Goal: Task Accomplishment & Management: Use online tool/utility

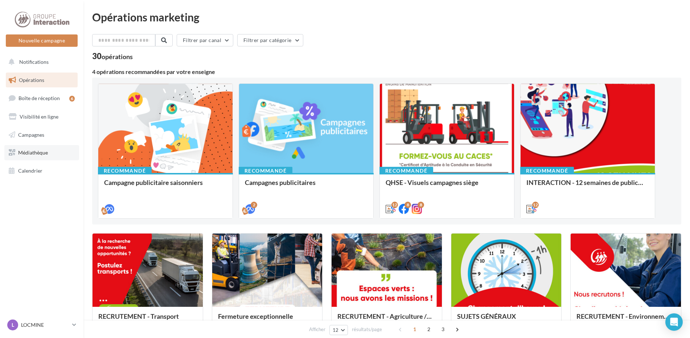
click at [49, 153] on link "Médiathèque" at bounding box center [41, 152] width 75 height 15
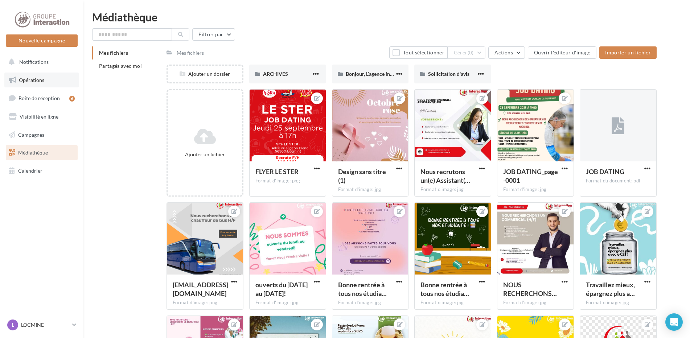
click at [41, 86] on link "Opérations" at bounding box center [41, 80] width 75 height 15
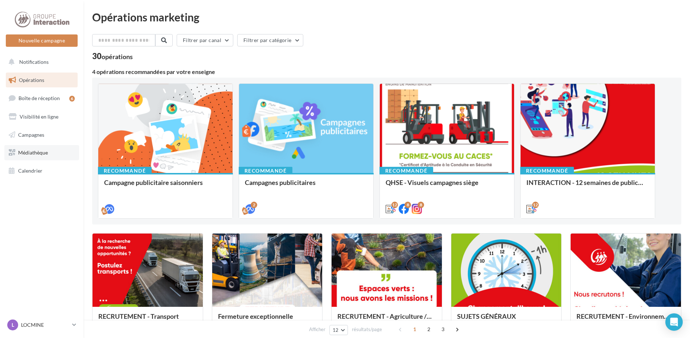
click at [46, 149] on link "Médiathèque" at bounding box center [41, 152] width 75 height 15
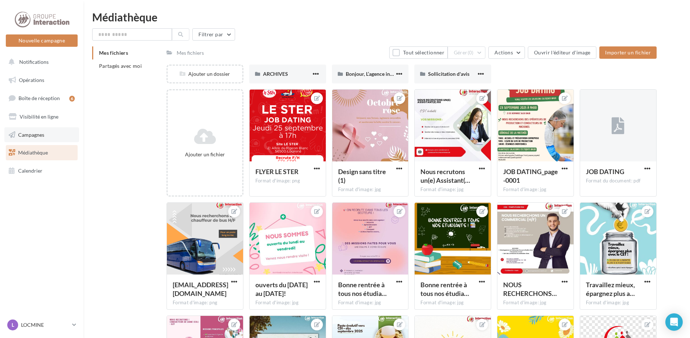
click at [59, 136] on link "Campagnes" at bounding box center [41, 134] width 75 height 15
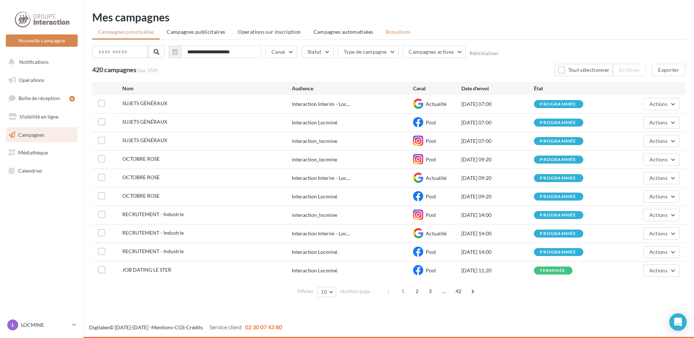
click at [399, 32] on span "Brouillons" at bounding box center [398, 32] width 25 height 6
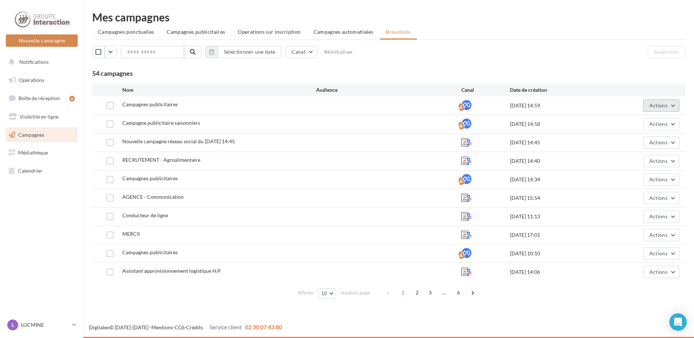
click at [674, 103] on button "Actions" at bounding box center [661, 105] width 36 height 12
click at [646, 139] on button "Renommer" at bounding box center [642, 141] width 73 height 19
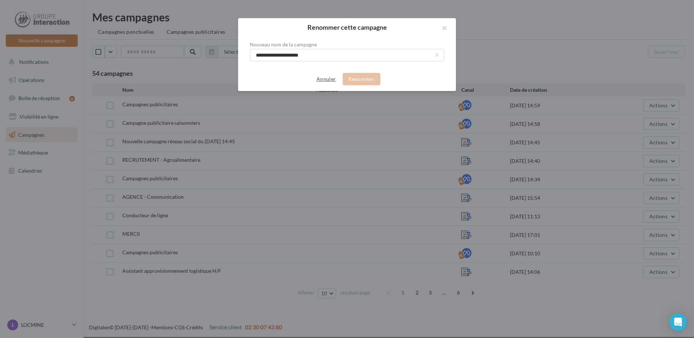
click at [326, 75] on button "Annuler" at bounding box center [325, 79] width 25 height 9
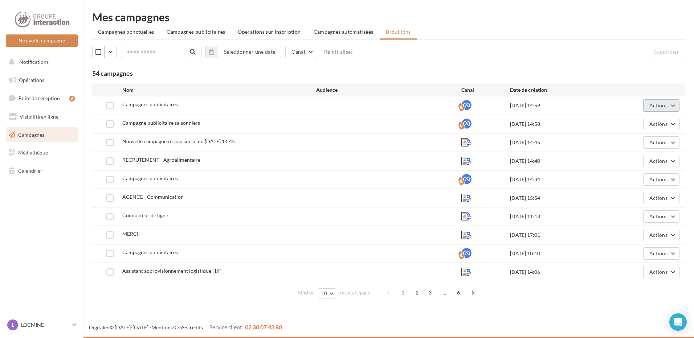
click at [671, 107] on button "Actions" at bounding box center [661, 105] width 36 height 12
click at [635, 126] on button "Editer" at bounding box center [642, 122] width 73 height 19
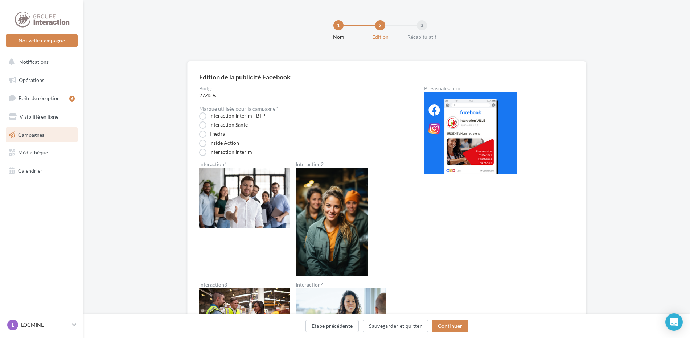
scroll to position [435, 0]
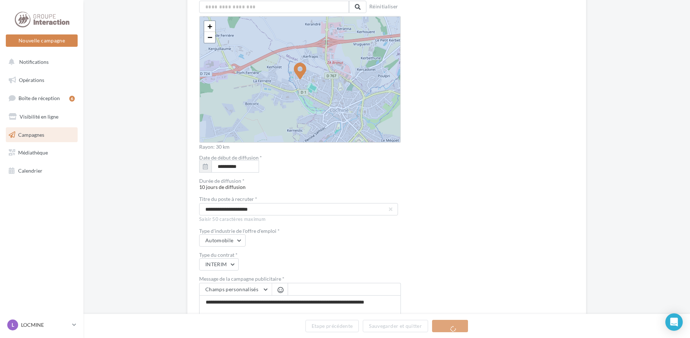
scroll to position [1252, 0]
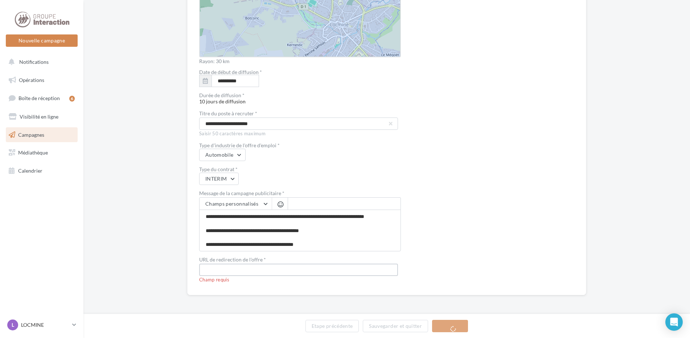
click at [288, 268] on input "text" at bounding box center [298, 270] width 199 height 12
paste input "**********"
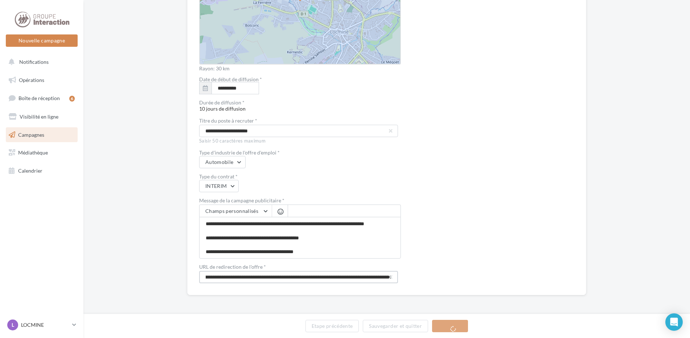
scroll to position [1245, 0]
type input "**********"
click at [443, 329] on button "Continuer" at bounding box center [450, 326] width 36 height 12
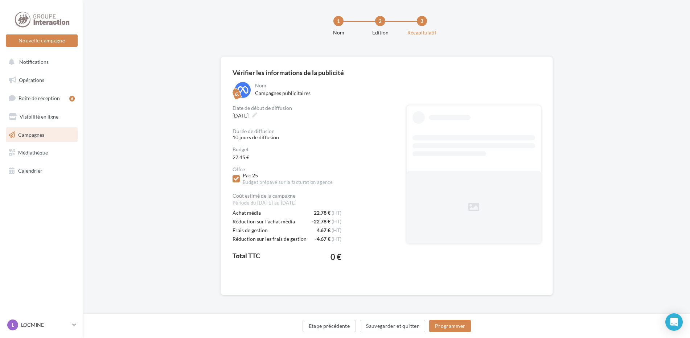
scroll to position [4, 0]
click at [260, 116] on label "23/09/2025" at bounding box center [245, 116] width 30 height 11
click at [260, 113] on label "23/09/2025" at bounding box center [245, 116] width 30 height 11
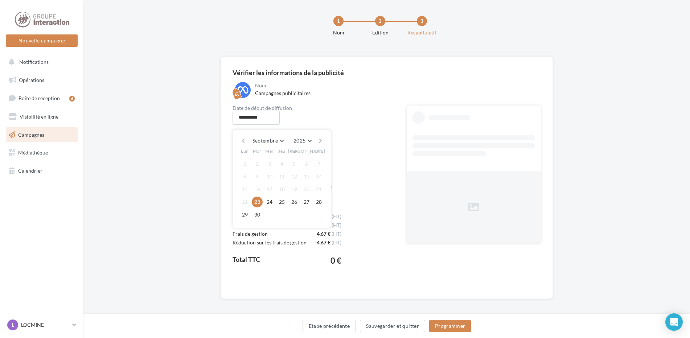
scroll to position [8, 0]
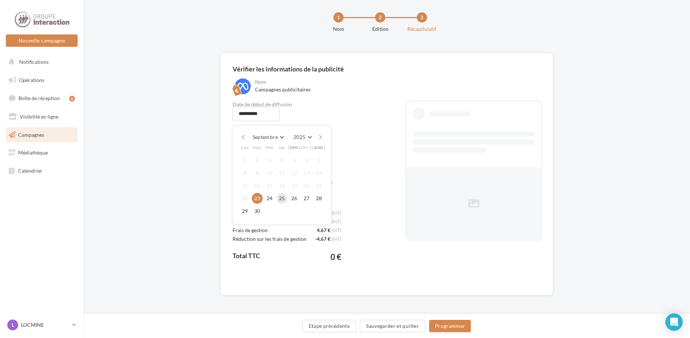
click at [283, 198] on button "25" at bounding box center [281, 198] width 11 height 11
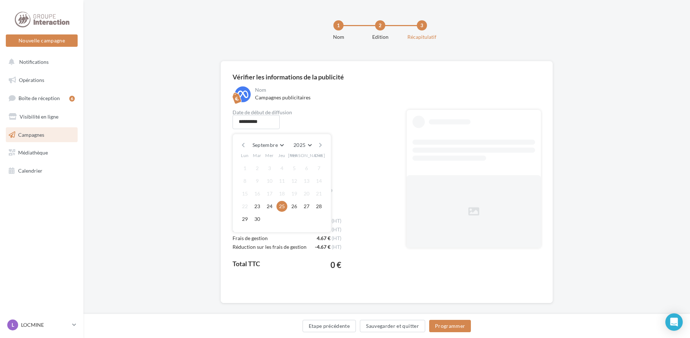
click at [375, 200] on div "Offre Pac 25 Budget prépayé sur la facturation agence Coût estimé de la campagn…" at bounding box center [314, 227] width 163 height 104
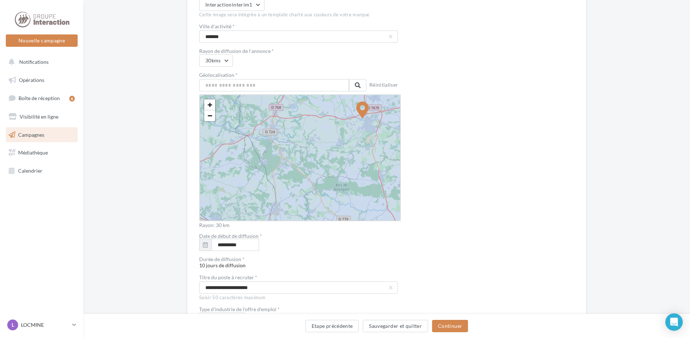
scroll to position [1016, 0]
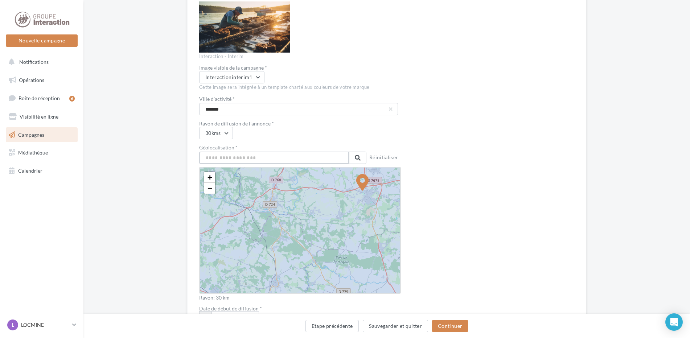
click at [240, 156] on input "text" at bounding box center [274, 158] width 150 height 12
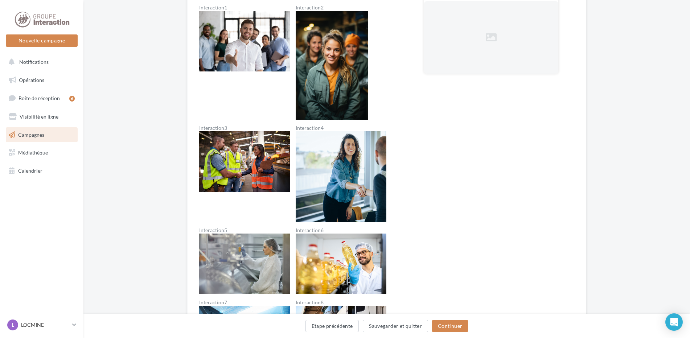
scroll to position [48, 0]
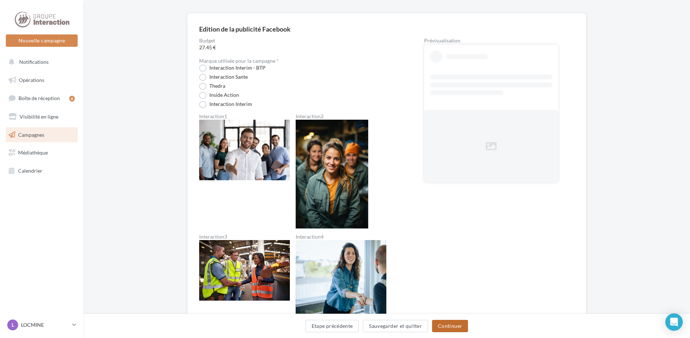
click at [458, 323] on button "Continuer" at bounding box center [450, 326] width 36 height 12
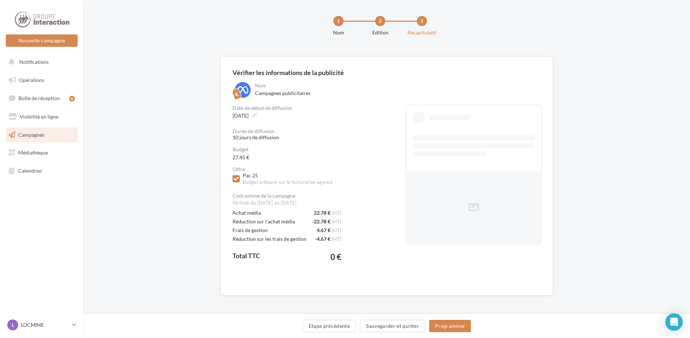
scroll to position [4, 0]
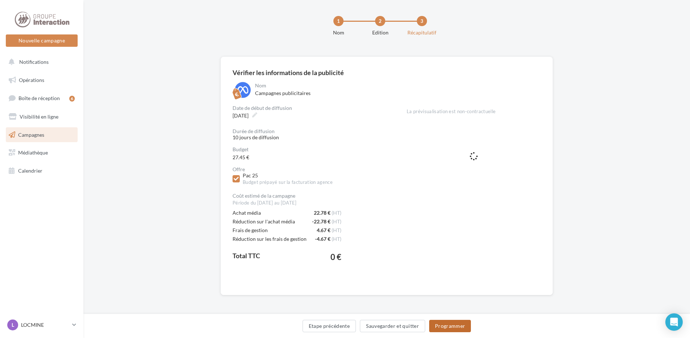
click at [444, 325] on button "Programmer" at bounding box center [450, 326] width 42 height 12
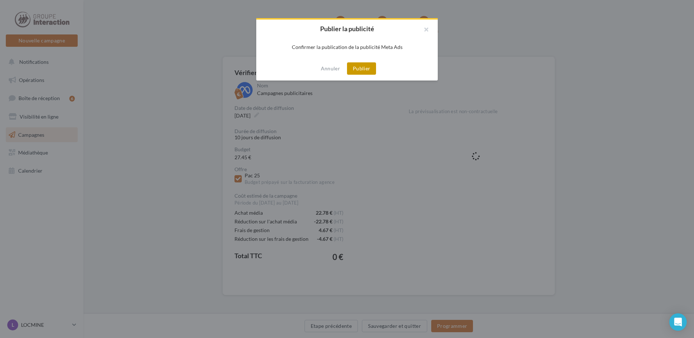
click at [367, 68] on button "Publier" at bounding box center [361, 68] width 29 height 12
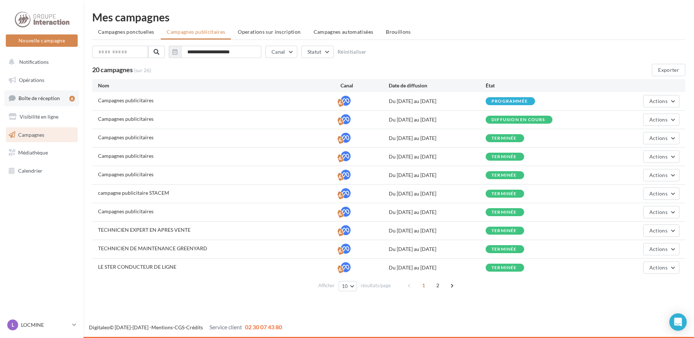
click at [50, 95] on span "Boîte de réception" at bounding box center [38, 98] width 41 height 6
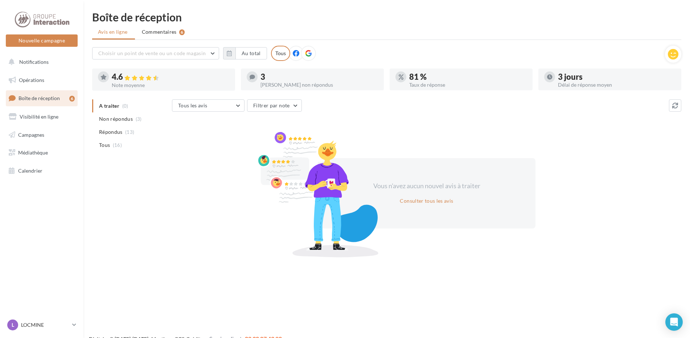
drag, startPoint x: 418, startPoint y: 7, endPoint x: 155, endPoint y: 66, distance: 269.3
click at [418, 7] on html "Nouvelle campagne Nouvelle campagne Notifications Opérations Boîte de réception…" at bounding box center [345, 169] width 690 height 338
click at [552, 327] on div "Nouvelle campagne Nouvelle campagne Notifications Opérations Boîte de réception…" at bounding box center [345, 181] width 690 height 338
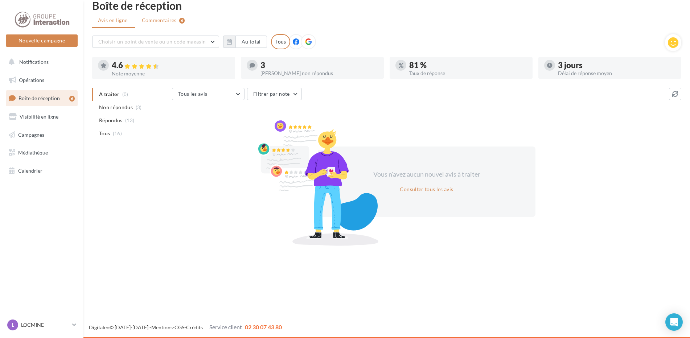
click at [163, 18] on span "Commentaires" at bounding box center [159, 20] width 35 height 7
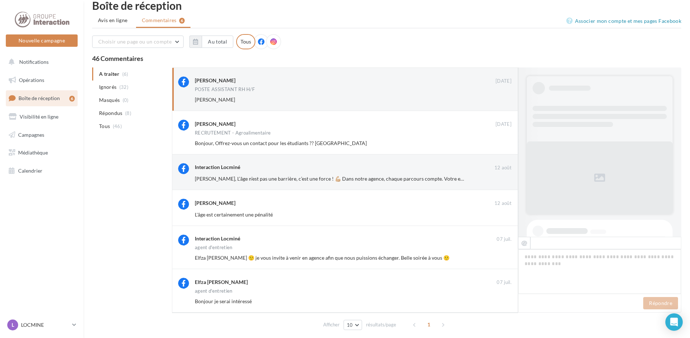
scroll to position [271, 0]
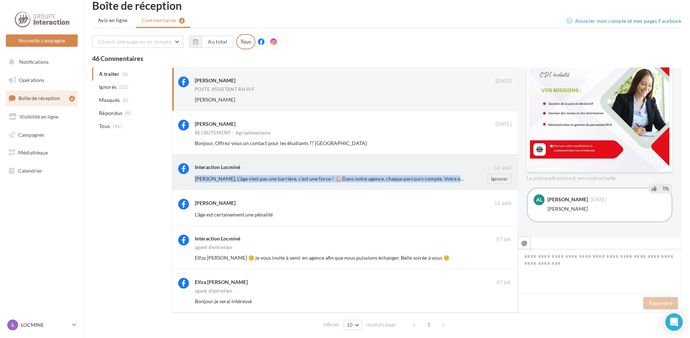
drag, startPoint x: 474, startPoint y: 174, endPoint x: 463, endPoint y: 173, distance: 10.9
click at [463, 173] on div "Interaction Locminé [DATE] [PERSON_NAME], L’âge n’est pas une barrière, c’est u…" at bounding box center [353, 173] width 317 height 21
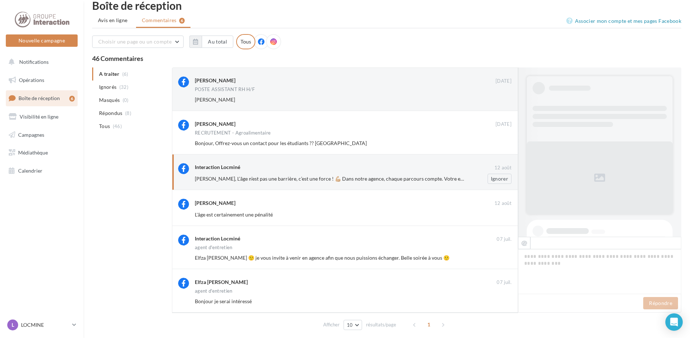
drag, startPoint x: 463, startPoint y: 173, endPoint x: 445, endPoint y: 172, distance: 18.2
click at [445, 172] on div "Interaction Locminé" at bounding box center [345, 167] width 300 height 9
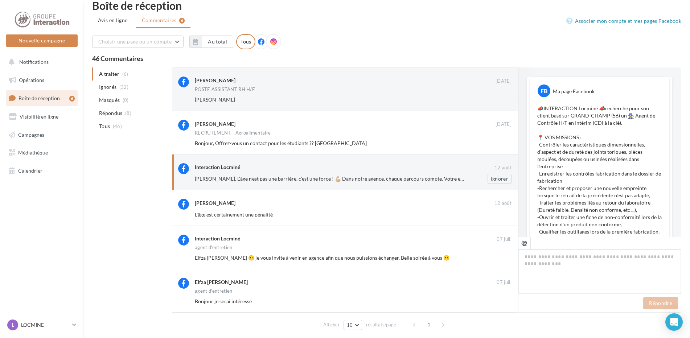
scroll to position [315, 0]
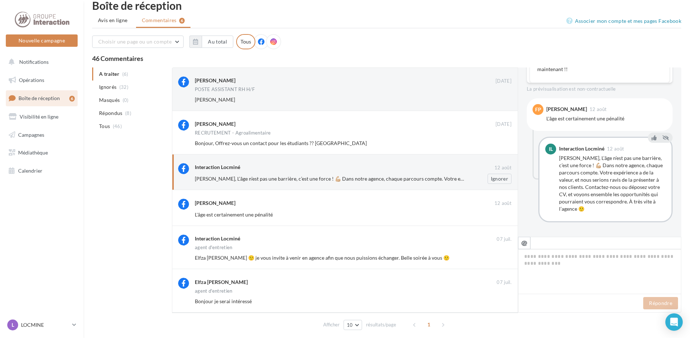
drag, startPoint x: 437, startPoint y: 170, endPoint x: 448, endPoint y: 171, distance: 10.2
drag, startPoint x: 448, startPoint y: 171, endPoint x: 635, endPoint y: 233, distance: 197.6
click at [635, 233] on div "FB Ma page Facebook 📣INTERACTION Locminé 📣recherche pour son client basé sur GR…" at bounding box center [599, 189] width 163 height 245
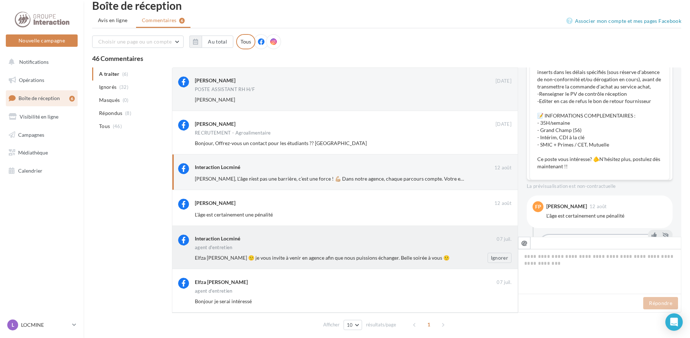
scroll to position [254, 0]
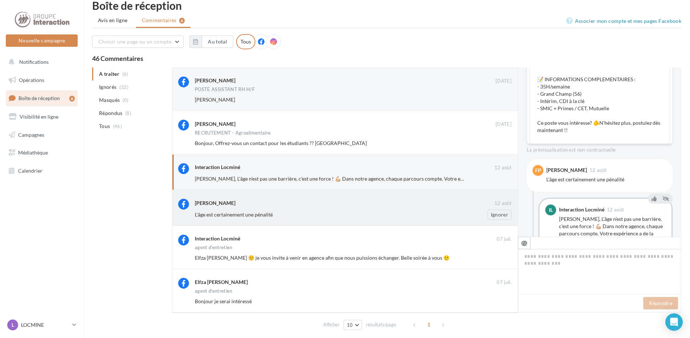
click at [235, 221] on div "[PERSON_NAME] [DATE] L'âge est certainement une pénalité Ignorer" at bounding box center [345, 208] width 346 height 36
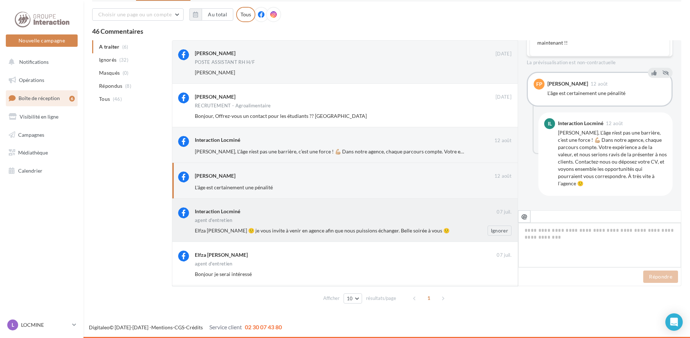
scroll to position [314, 0]
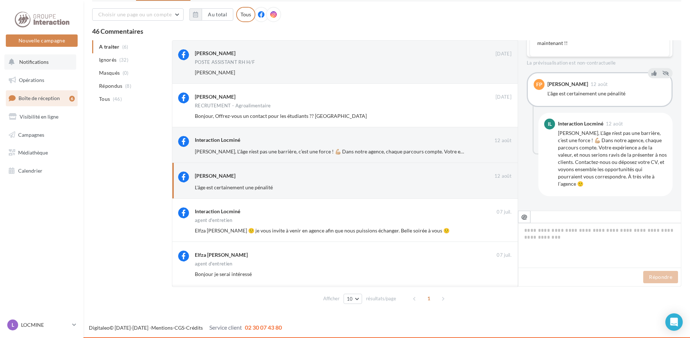
click at [47, 66] on button "Notifications" at bounding box center [40, 61] width 72 height 15
